Goal: Information Seeking & Learning: Check status

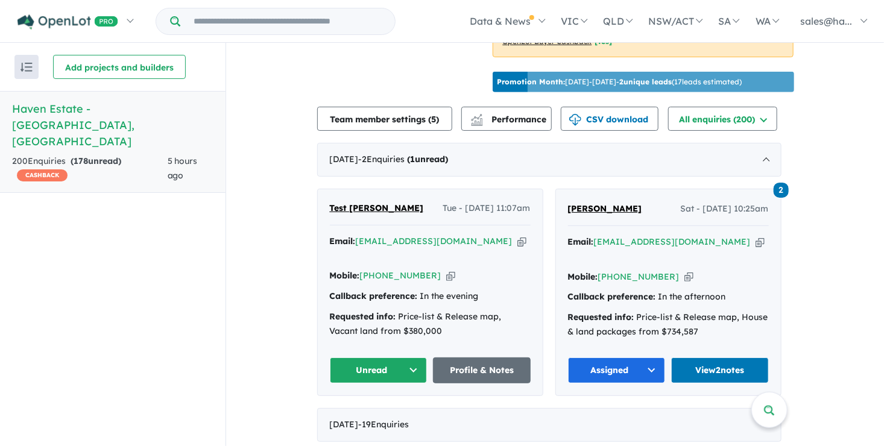
scroll to position [422, 0]
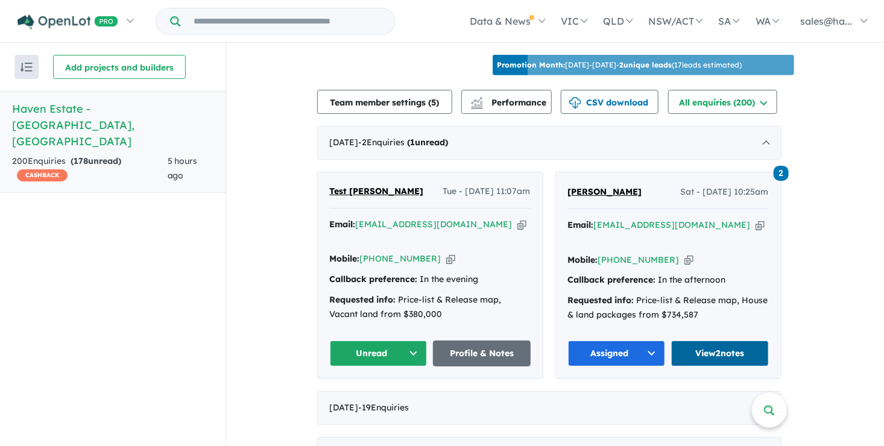
click at [738, 341] on link "View 2 notes" at bounding box center [720, 354] width 98 height 26
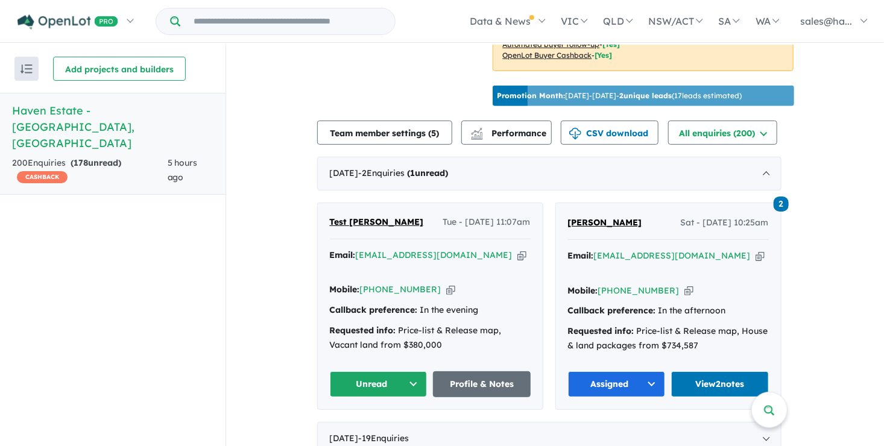
scroll to position [422, 0]
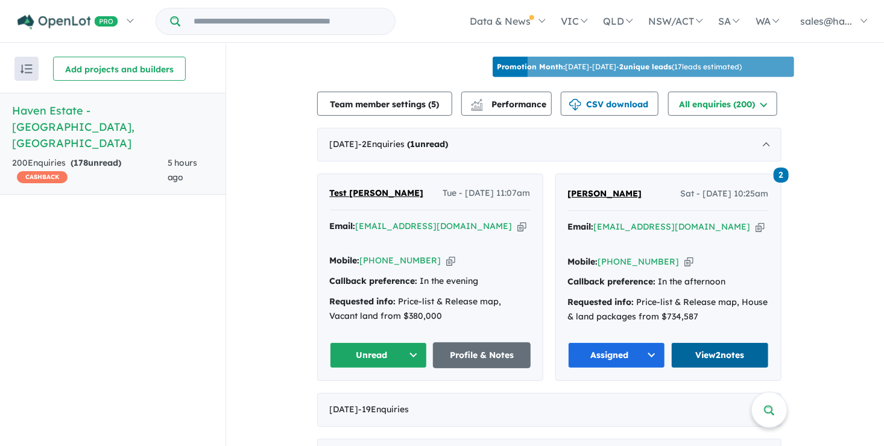
click at [728, 342] on link "View 2 notes" at bounding box center [720, 355] width 98 height 26
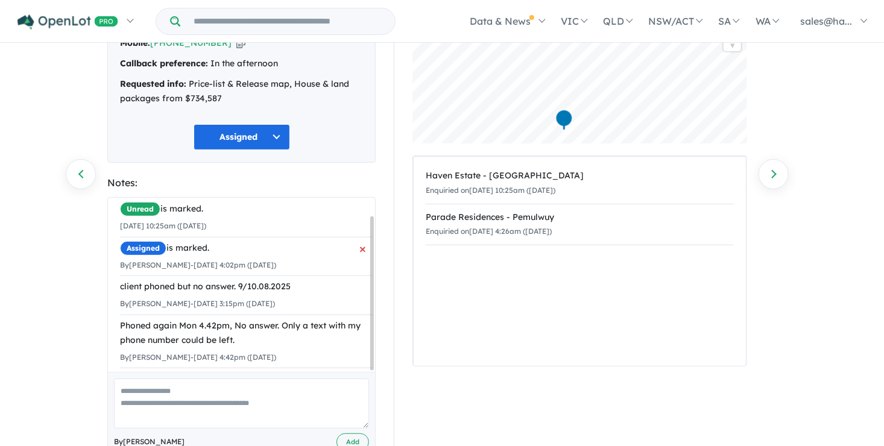
scroll to position [121, 0]
